Goal: Task Accomplishment & Management: Complete application form

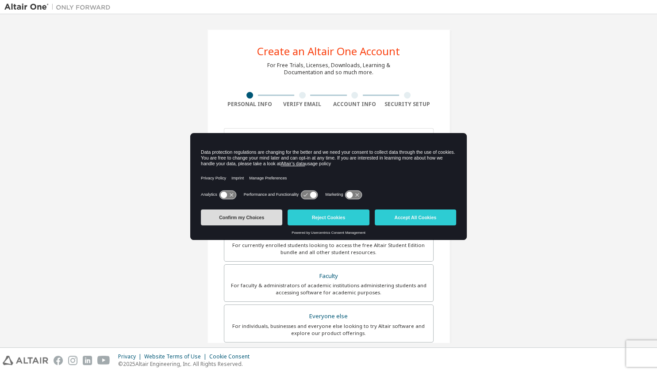
click at [258, 217] on button "Confirm my Choices" at bounding box center [241, 218] width 81 height 16
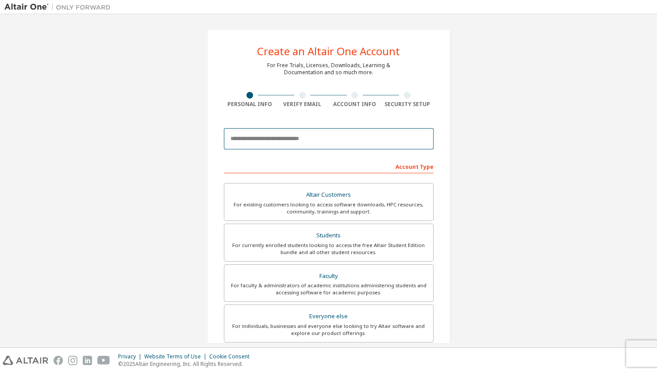
click at [309, 130] on input "email" at bounding box center [329, 138] width 210 height 21
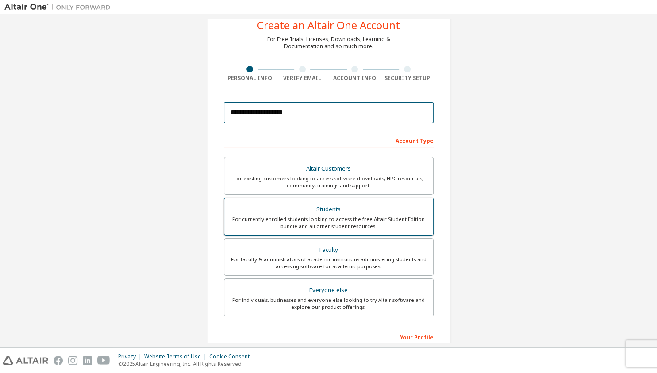
scroll to position [42, 0]
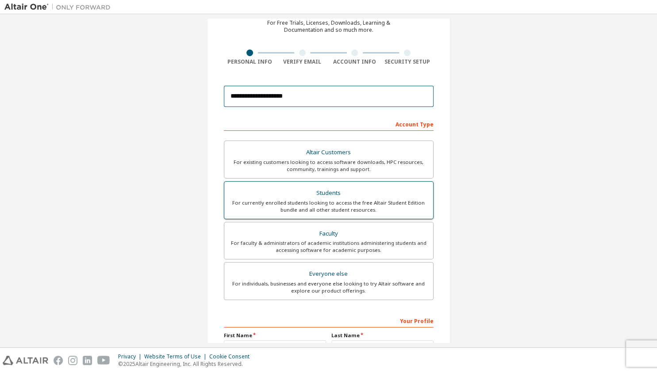
type input "**********"
click at [404, 197] on div "Students" at bounding box center [328, 193] width 198 height 12
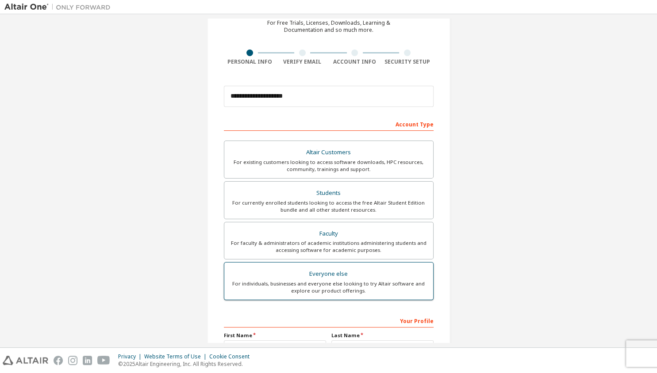
scroll to position [142, 0]
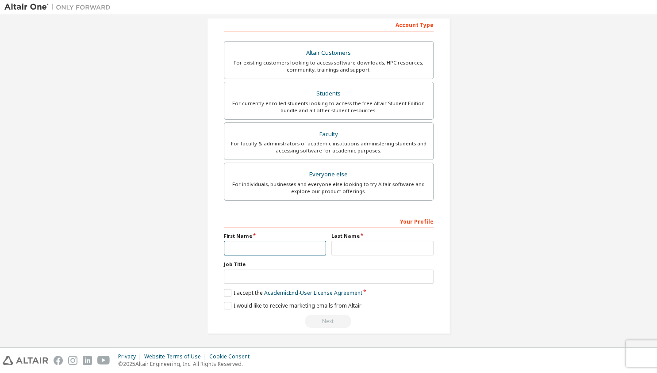
click at [291, 247] on input "text" at bounding box center [275, 248] width 102 height 15
type input "*"
type input "*****"
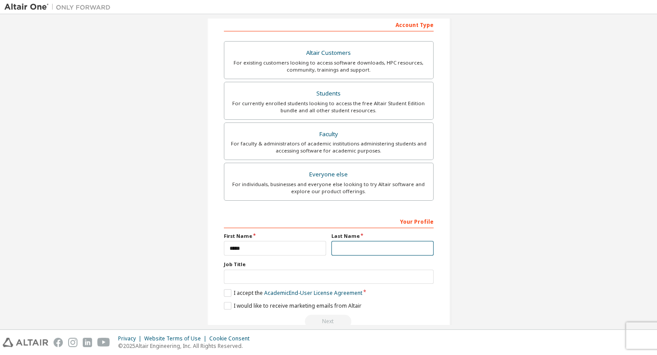
click at [365, 245] on input "text" at bounding box center [382, 248] width 102 height 15
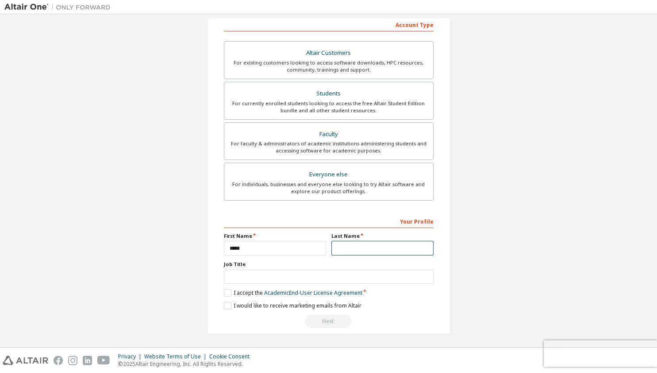
click at [396, 248] on input "text" at bounding box center [382, 248] width 102 height 15
type input "*****"
click at [287, 281] on input "text" at bounding box center [329, 277] width 210 height 15
type input "*******"
click at [230, 291] on label "I accept the Academic End-User License Agreement" at bounding box center [293, 293] width 138 height 8
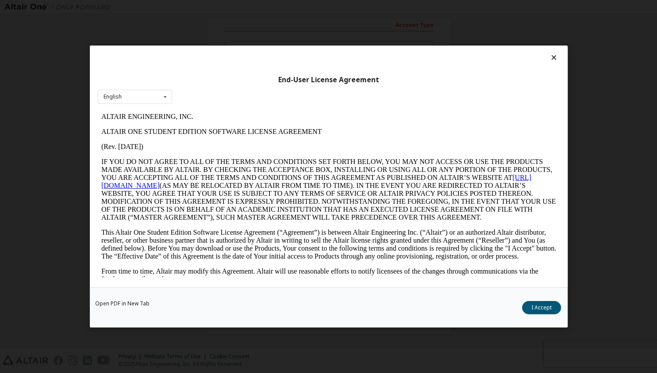
scroll to position [0, 0]
click at [553, 311] on button "I Accept" at bounding box center [541, 307] width 39 height 13
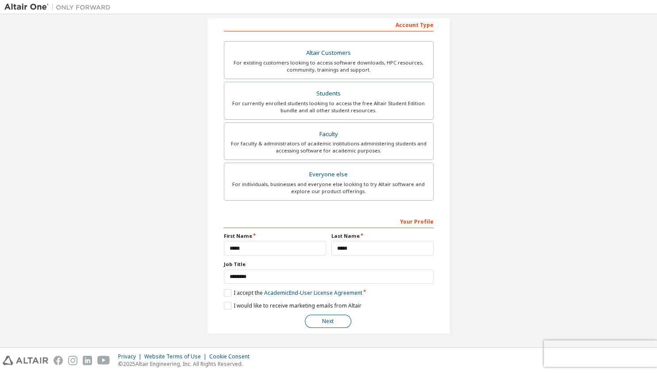
click at [338, 319] on button "Next" at bounding box center [328, 321] width 46 height 13
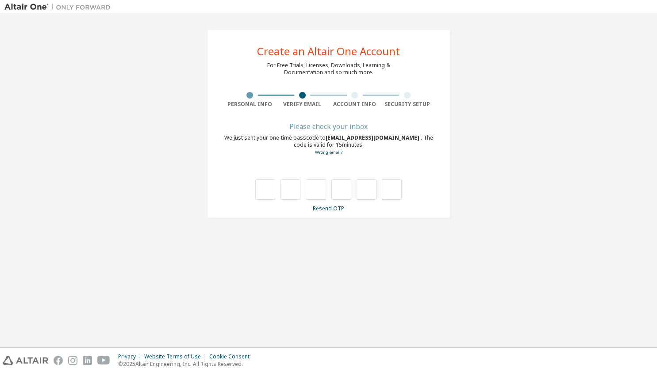
type input "*"
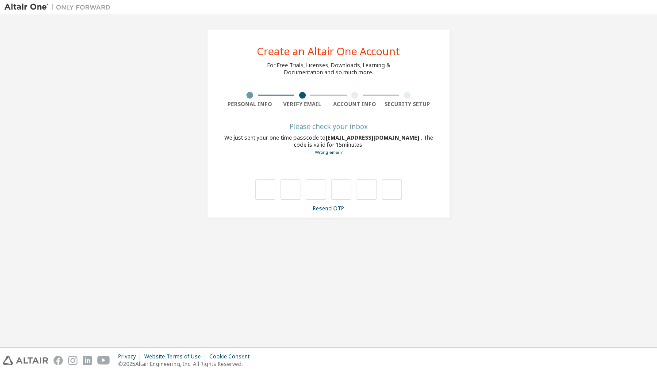
type input "*"
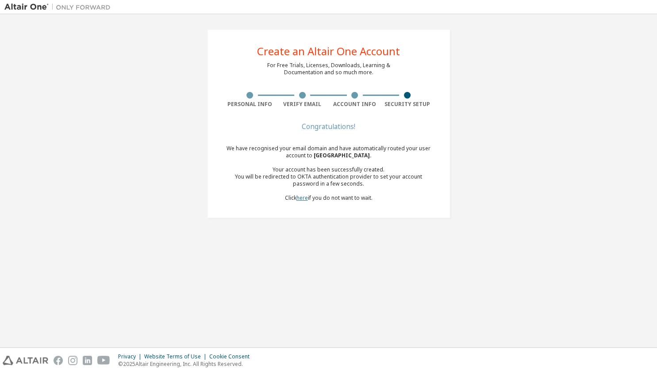
click at [301, 198] on link "here" at bounding box center [301, 198] width 11 height 8
